Goal: Task Accomplishment & Management: Manage account settings

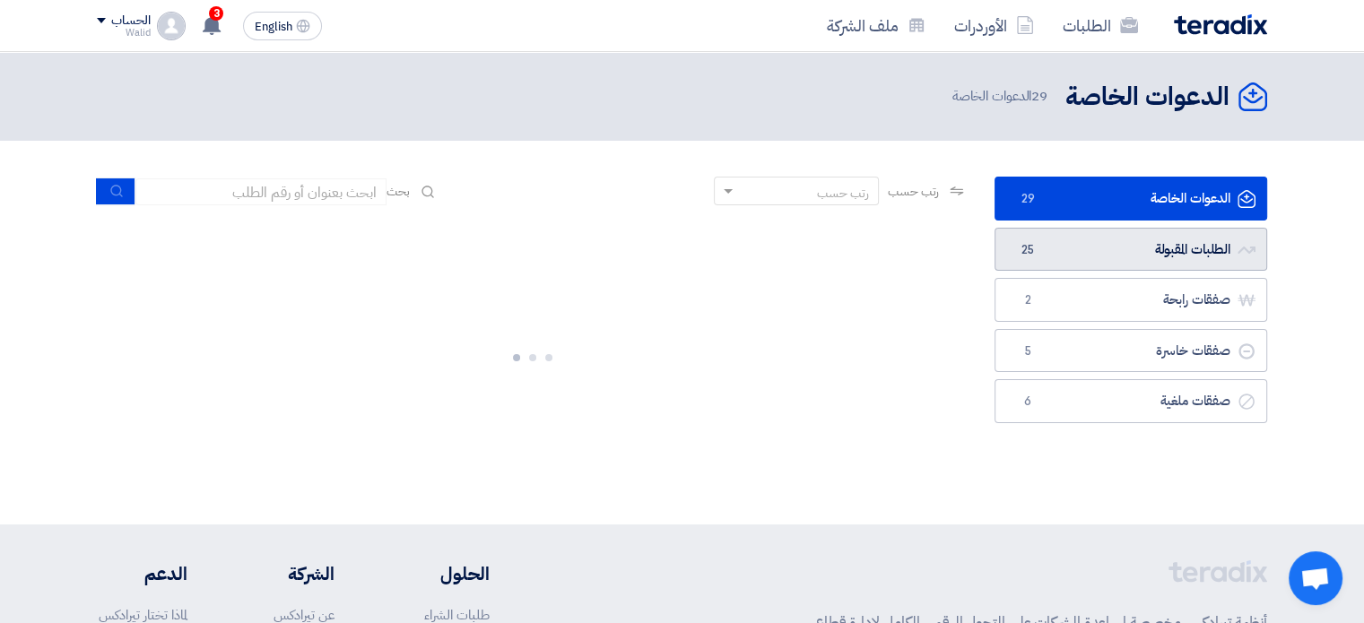
click at [1124, 243] on link "الطلبات المقبولة الطلبات المقبولة 25" at bounding box center [1131, 250] width 273 height 44
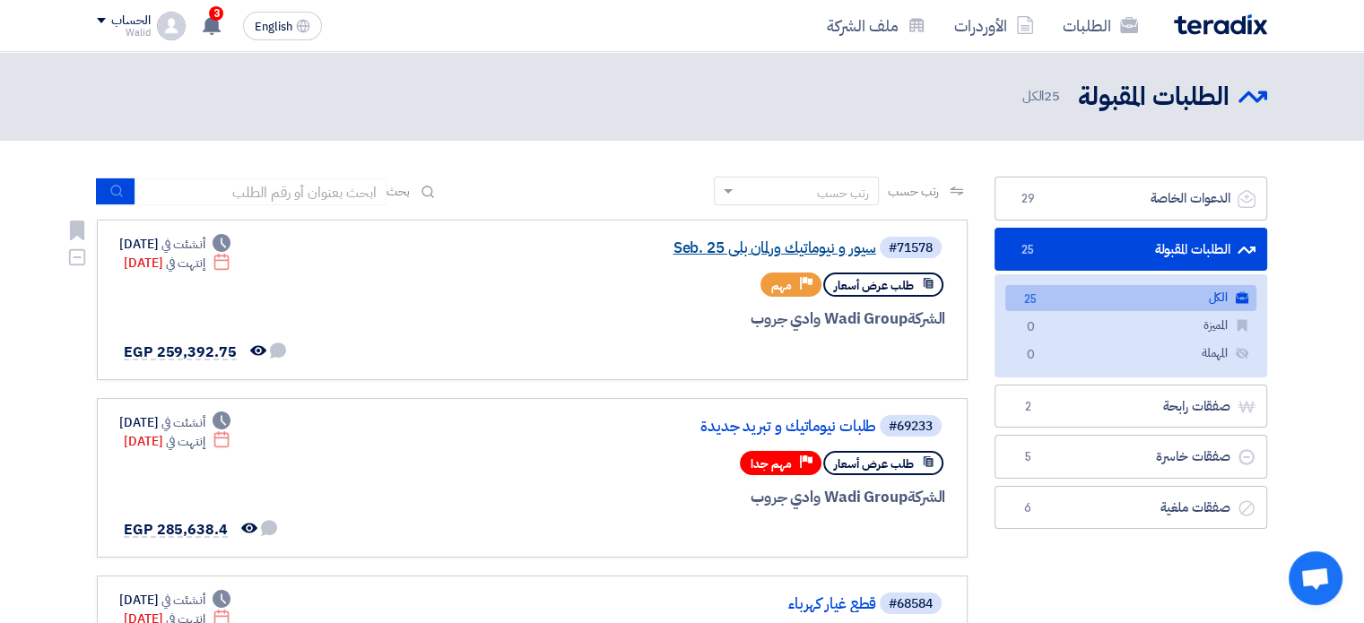
click at [685, 247] on link "سيور و نيوماتيك ورلمان بلي Seb. 25" at bounding box center [697, 248] width 359 height 16
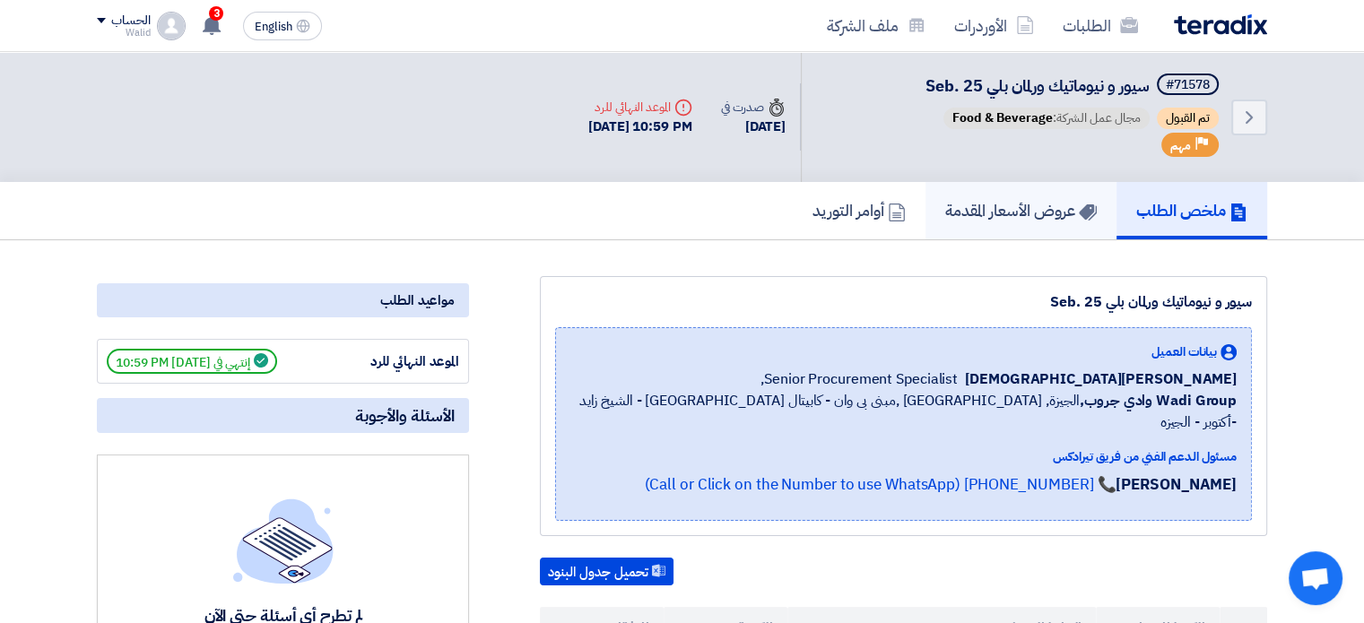
click at [1025, 201] on h5 "عروض الأسعار المقدمة" at bounding box center [1021, 210] width 152 height 21
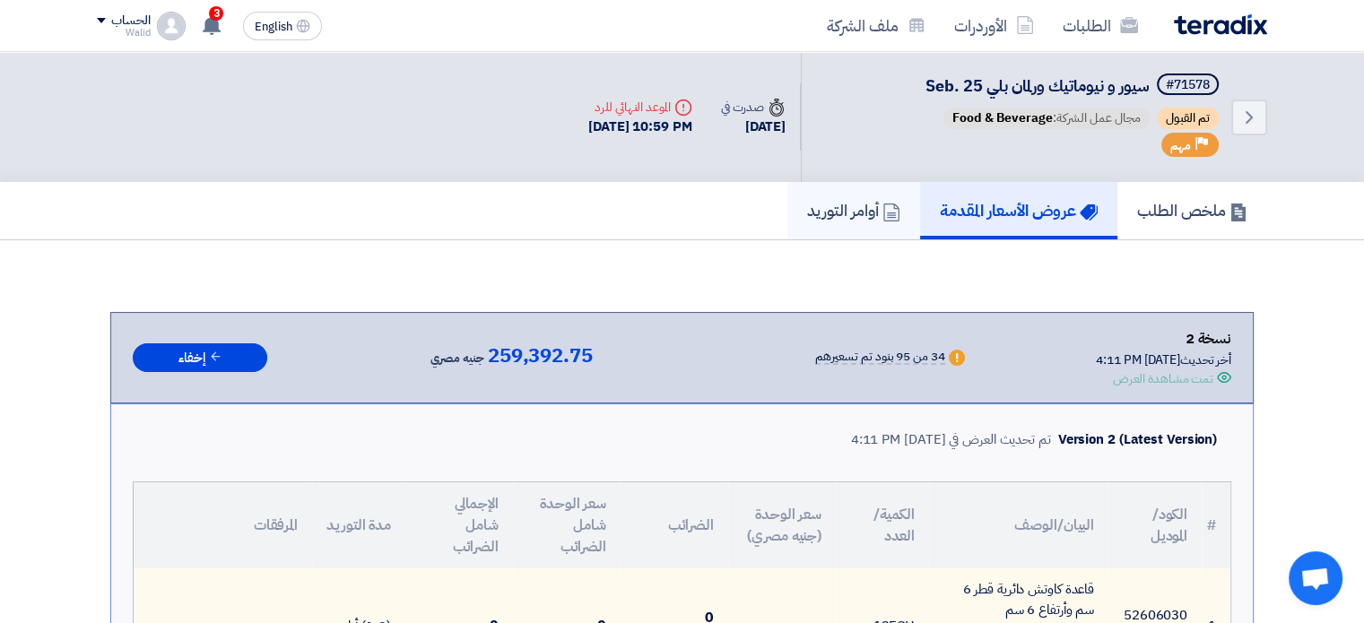
click at [840, 203] on h5 "أوامر التوريد" at bounding box center [853, 210] width 93 height 21
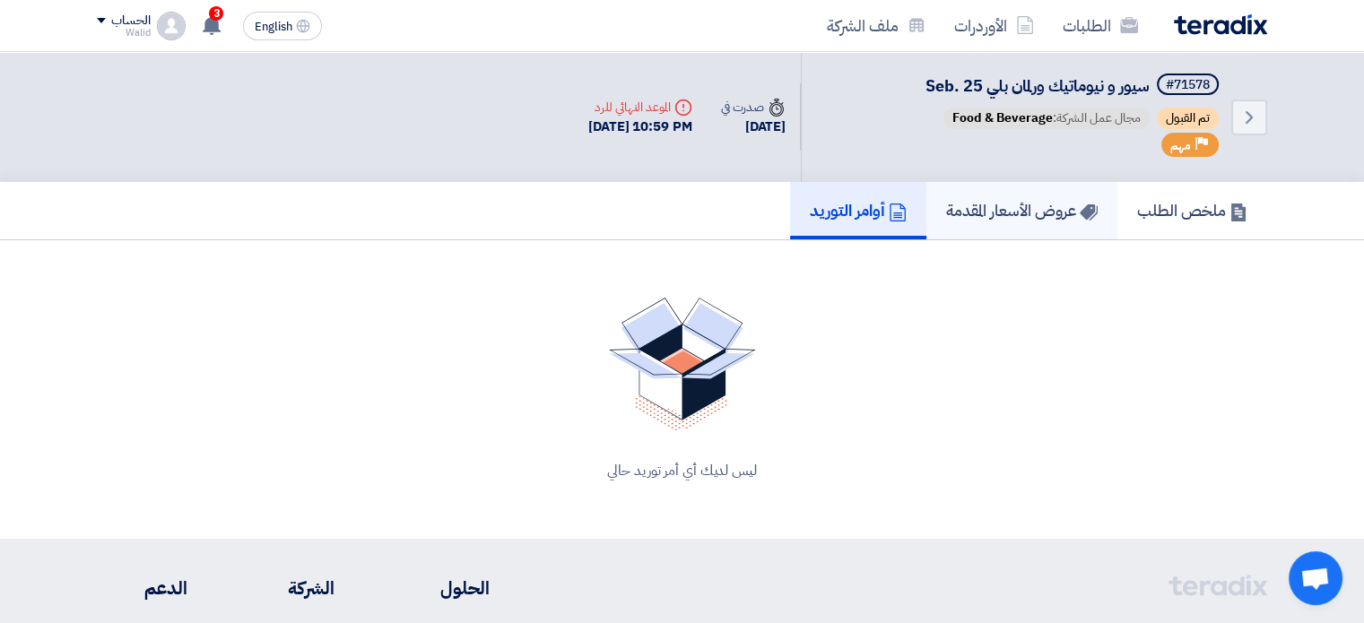
click at [959, 202] on h5 "عروض الأسعار المقدمة" at bounding box center [1022, 210] width 152 height 21
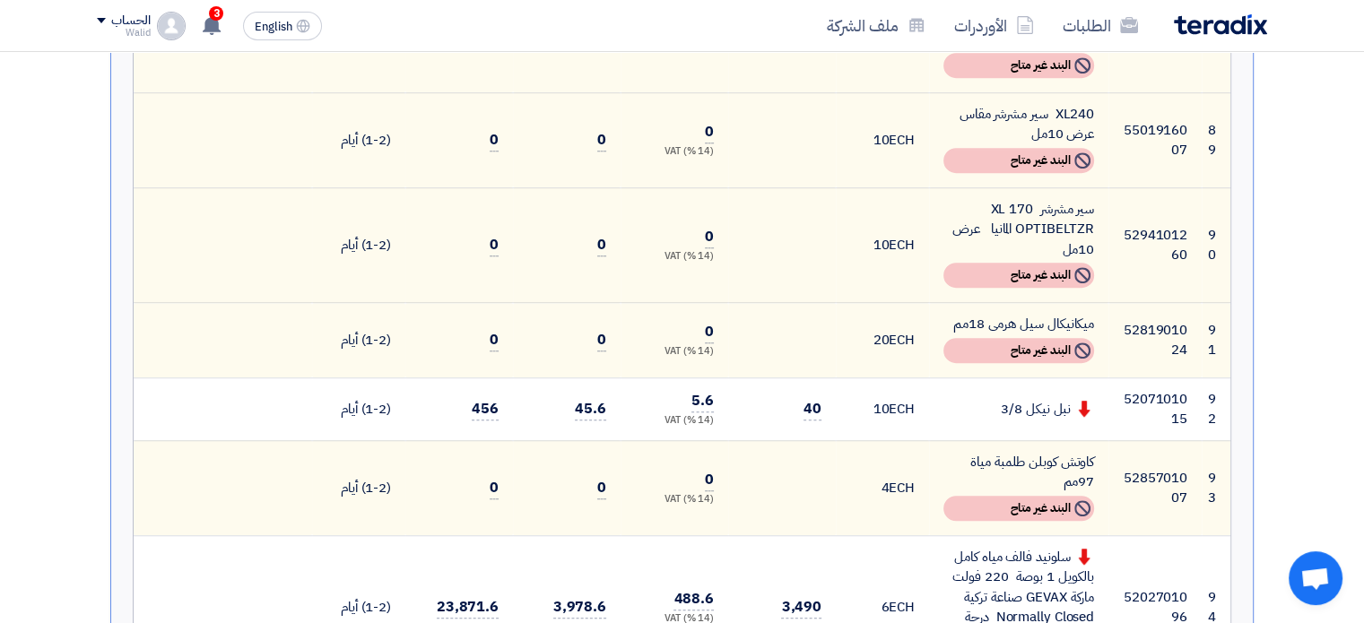
scroll to position [7444, 0]
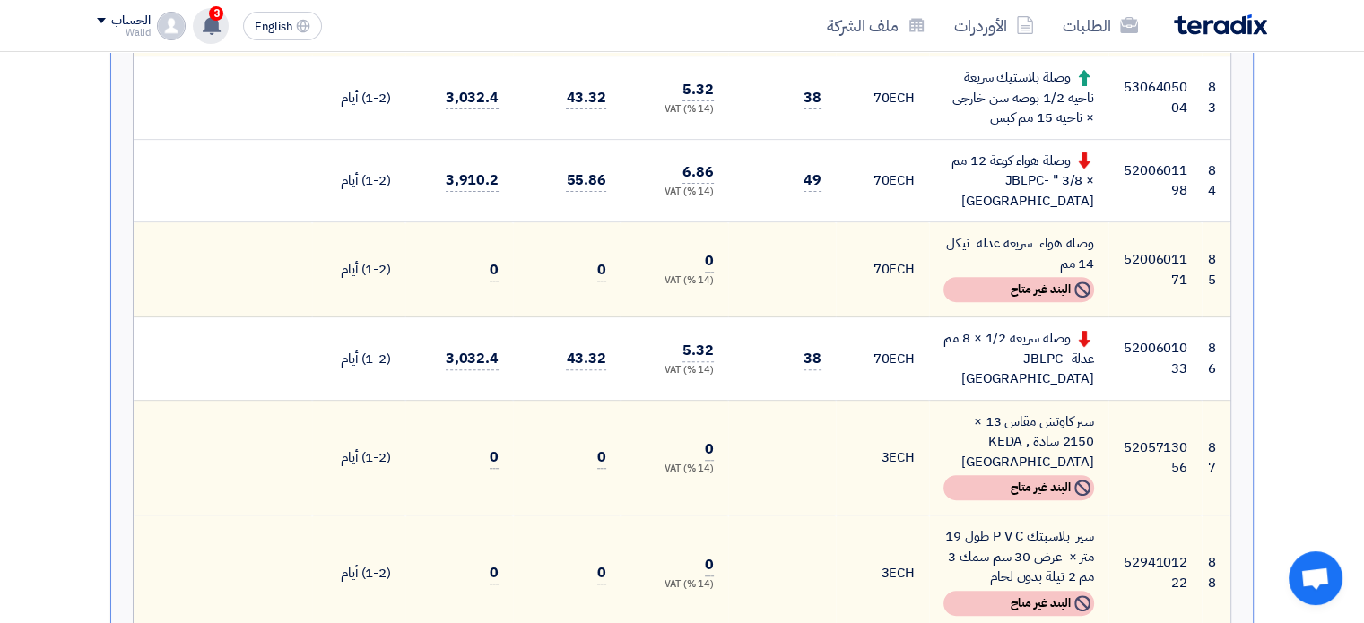
click at [204, 30] on icon at bounding box center [212, 25] width 20 height 20
